Goal: Complete application form

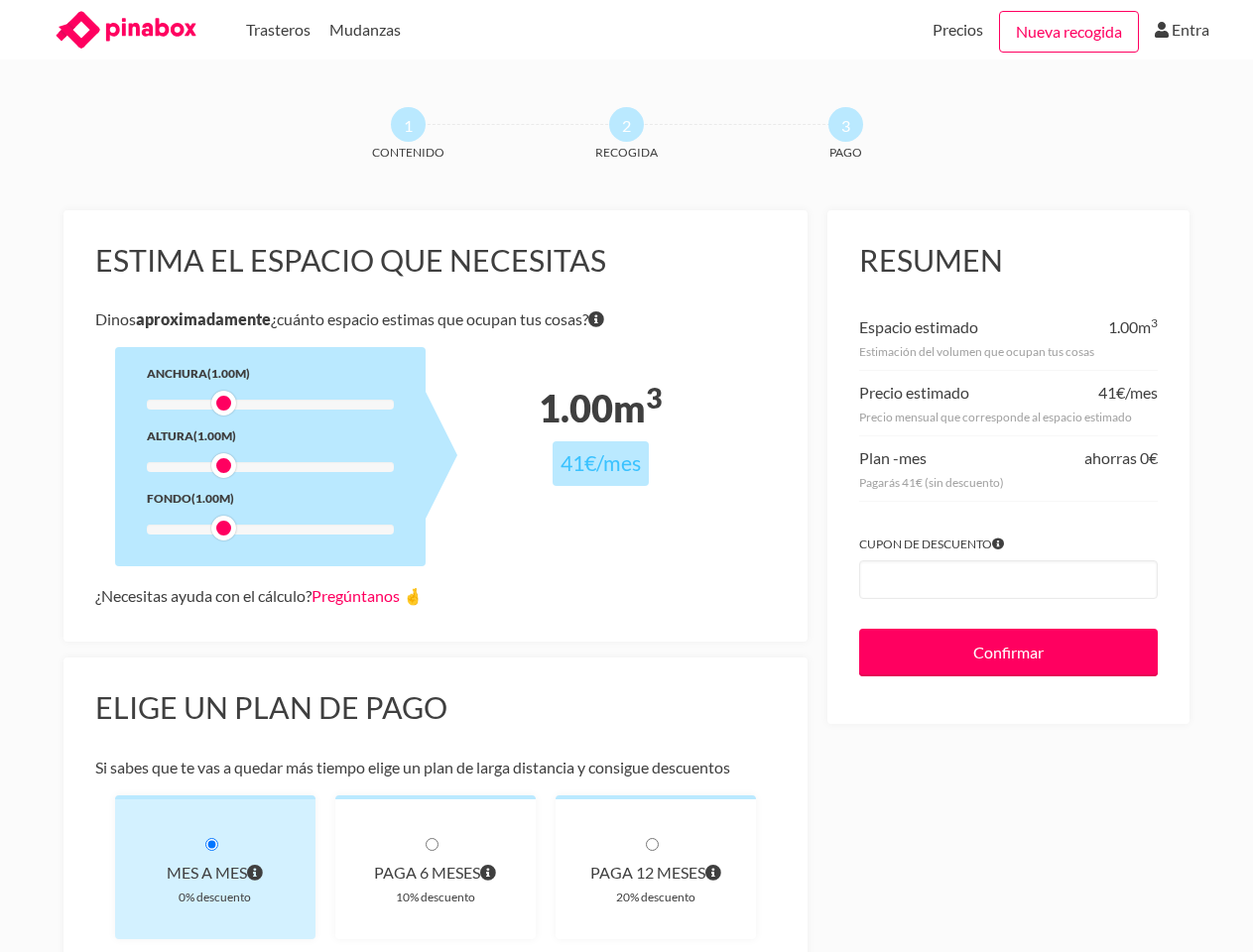
click at [270, 405] on div at bounding box center [270, 405] width 247 height 10
click at [223, 403] on div at bounding box center [270, 405] width 247 height 10
click at [270, 468] on div at bounding box center [270, 468] width 247 height 10
click at [223, 466] on div at bounding box center [223, 466] width 25 height 25
click at [270, 529] on div at bounding box center [270, 529] width 247 height 10
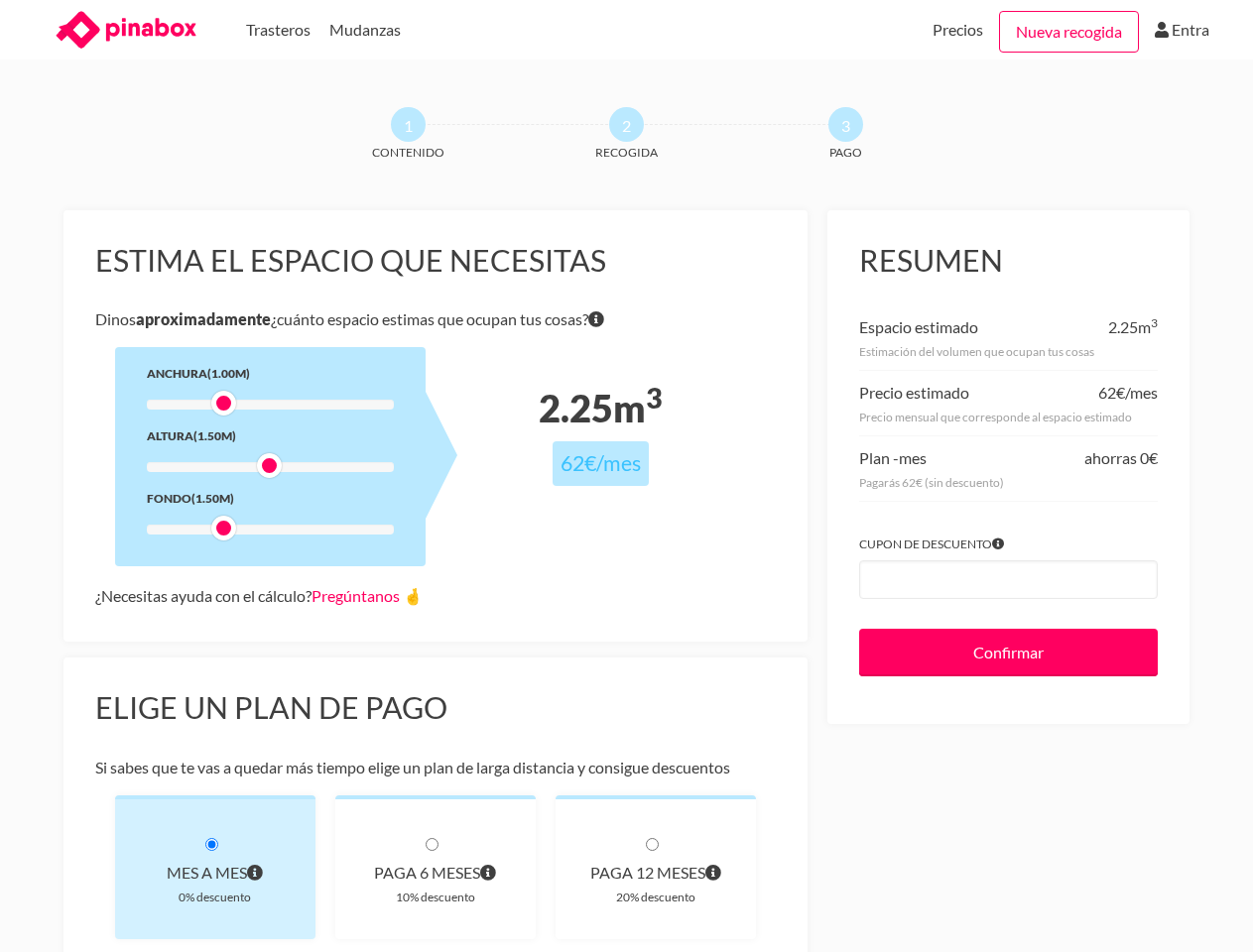
click at [223, 527] on div at bounding box center [223, 527] width 25 height 25
click at [372, 595] on link "Pregúntanos 🤞" at bounding box center [367, 595] width 111 height 19
click at [215, 867] on div "Mes a mes" at bounding box center [215, 873] width 137 height 28
click at [436, 867] on div "paga 6 meses" at bounding box center [435, 873] width 137 height 28
radio input "true"
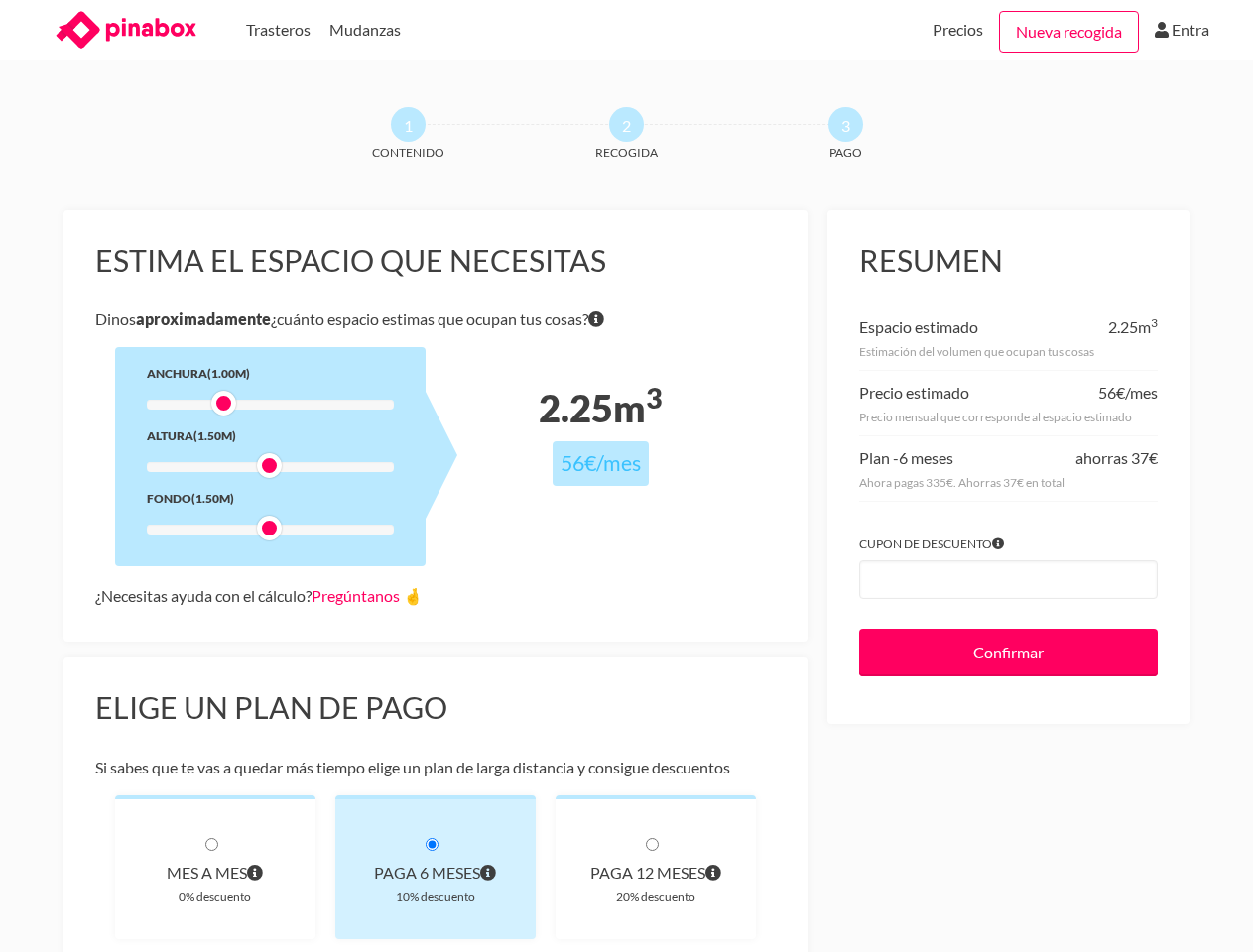
click at [655, 867] on div "paga 12 meses" at bounding box center [655, 873] width 137 height 28
radio input "true"
